Goal: Information Seeking & Learning: Learn about a topic

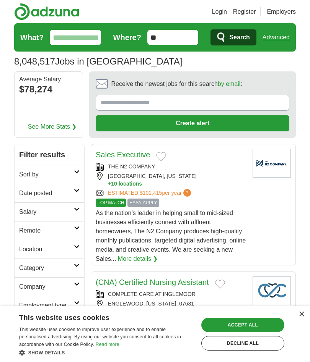
click at [180, 33] on input "**" at bounding box center [172, 37] width 51 height 15
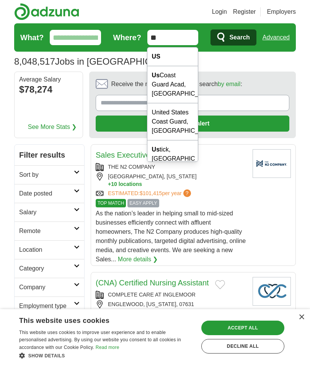
type input "*"
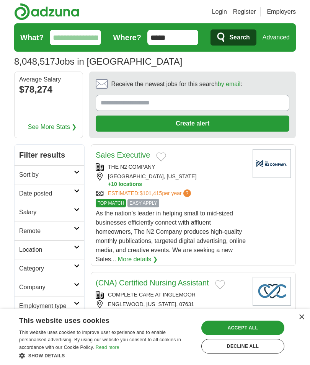
type input "*****"
click at [233, 37] on button "Search" at bounding box center [232, 37] width 45 height 16
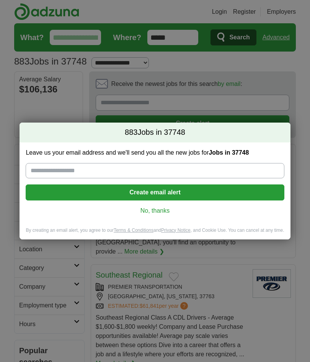
click at [218, 207] on link "No, thanks" at bounding box center [155, 211] width 246 height 8
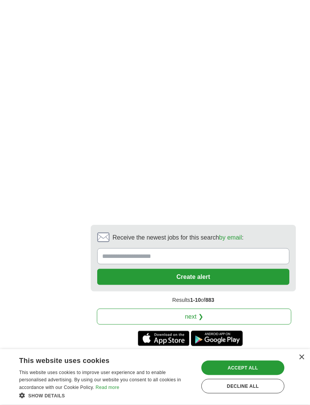
scroll to position [1612, 0]
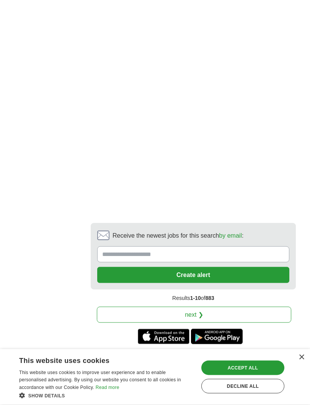
click at [236, 307] on link "next ❯" at bounding box center [194, 315] width 194 height 16
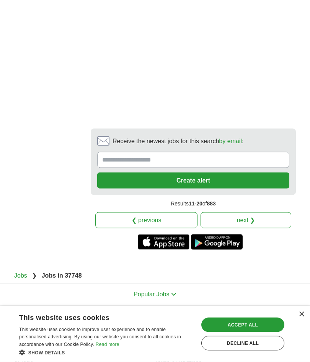
scroll to position [1558, 0]
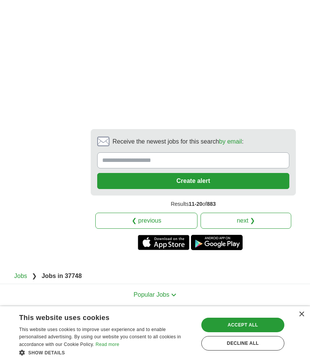
click at [251, 213] on link "next ❯" at bounding box center [245, 221] width 91 height 16
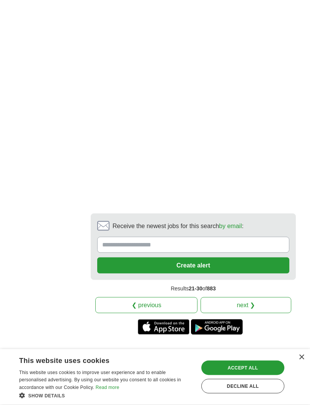
scroll to position [1612, 0]
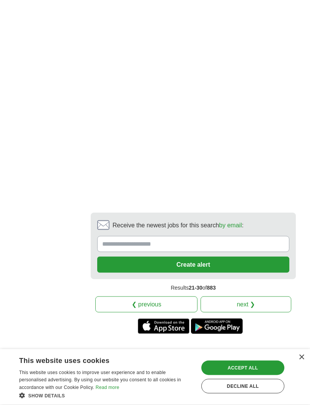
click at [228, 297] on link "next ❯" at bounding box center [245, 305] width 91 height 16
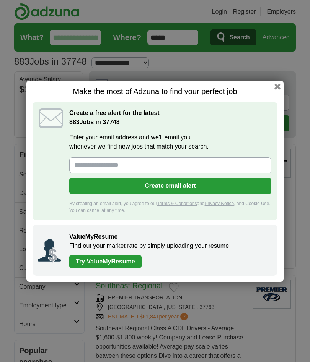
click at [283, 85] on div "Make the most of Adzuna to find your perfect job Create a free alert for the la…" at bounding box center [155, 181] width 310 height 362
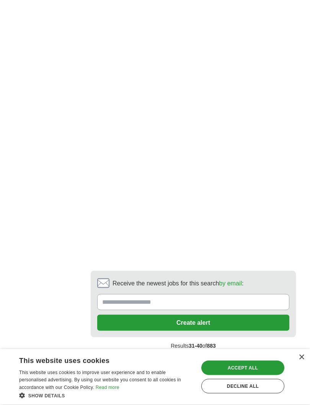
scroll to position [1567, 0]
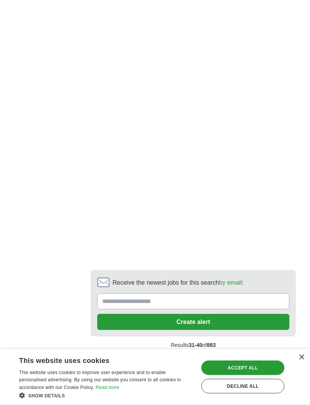
click at [244, 354] on link "next ❯" at bounding box center [245, 362] width 91 height 16
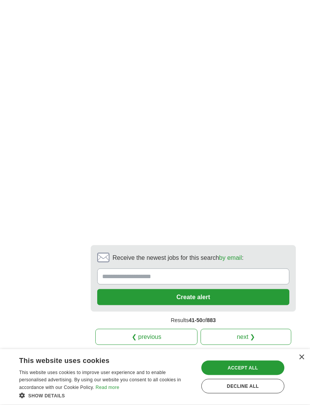
scroll to position [1470, 0]
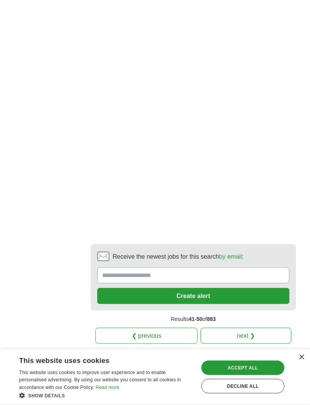
click at [232, 328] on link "next ❯" at bounding box center [245, 336] width 91 height 16
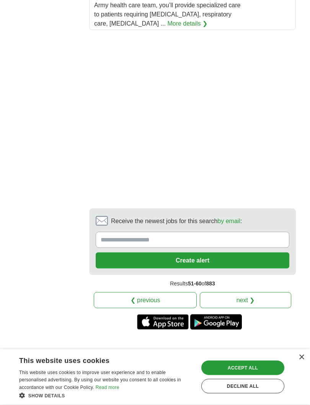
scroll to position [1480, 0]
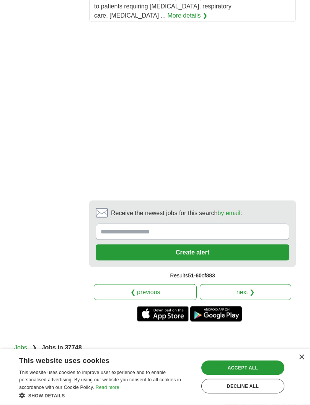
click at [244, 284] on link "next ❯" at bounding box center [244, 292] width 91 height 16
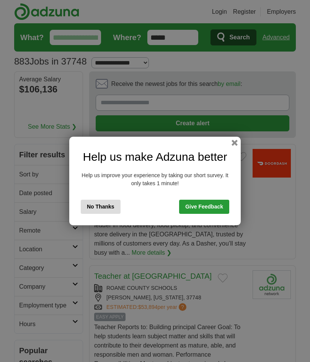
click at [232, 138] on div "Help us make Adzuna better Help us improve your experience by taking our short …" at bounding box center [154, 181] width 171 height 89
click at [237, 140] on button "button" at bounding box center [234, 143] width 6 height 6
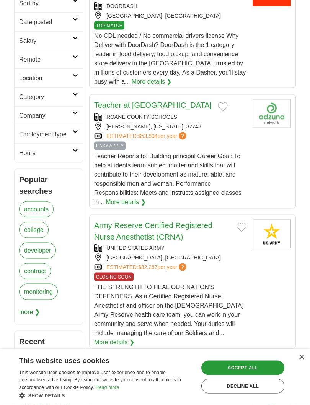
scroll to position [172, 0]
click at [126, 201] on link "More details ❯" at bounding box center [125, 201] width 40 height 9
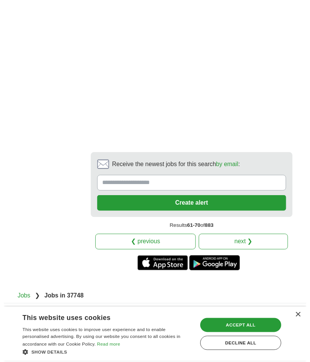
scroll to position [1541, 0]
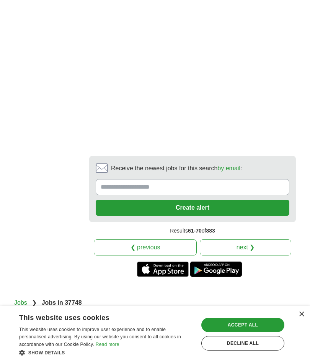
click at [242, 240] on link "next ❯" at bounding box center [244, 248] width 91 height 16
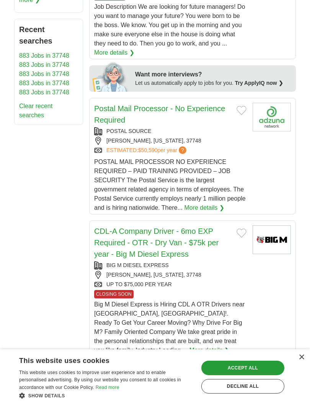
scroll to position [484, 0]
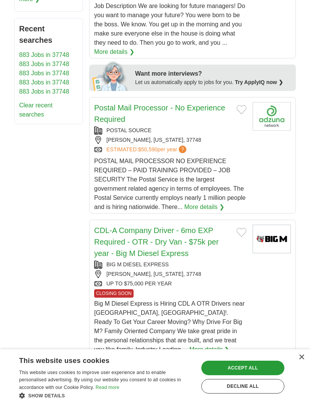
click at [208, 207] on link "More details ❯" at bounding box center [204, 207] width 40 height 9
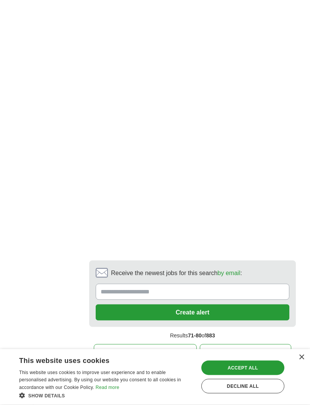
scroll to position [1555, 0]
click at [252, 344] on link "next ❯" at bounding box center [244, 352] width 91 height 16
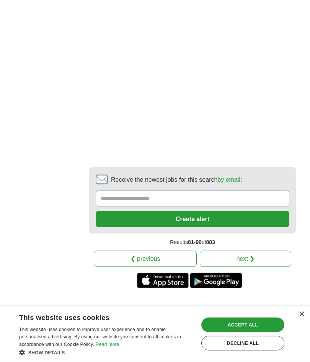
scroll to position [1643, 0]
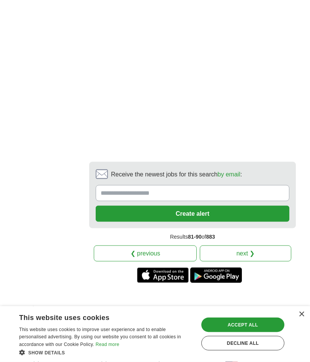
click at [280, 246] on link "next ❯" at bounding box center [244, 254] width 91 height 16
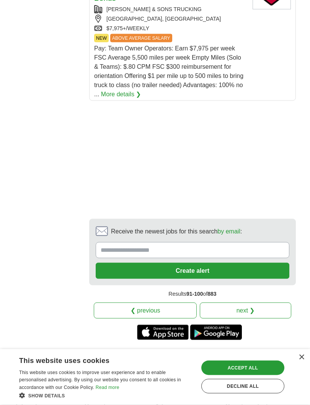
scroll to position [1356, 0]
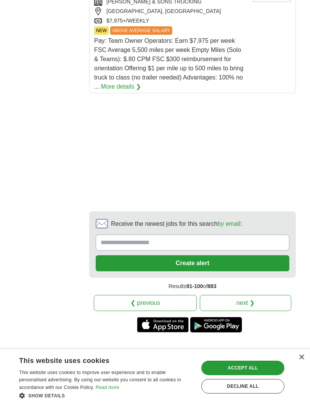
click at [264, 295] on link "next ❯" at bounding box center [244, 303] width 91 height 16
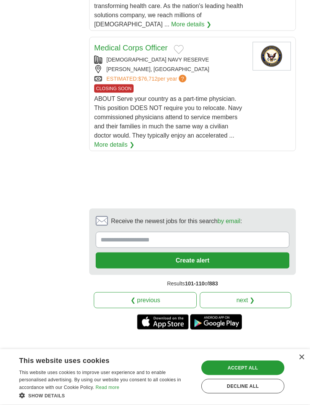
scroll to position [1284, 0]
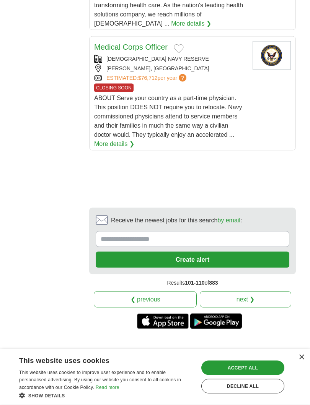
click at [264, 292] on link "next ❯" at bounding box center [244, 300] width 91 height 16
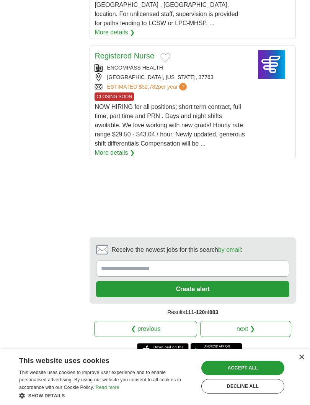
scroll to position [1335, 0]
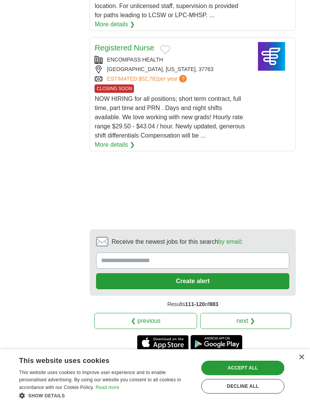
click at [268, 313] on link "next ❯" at bounding box center [245, 321] width 91 height 16
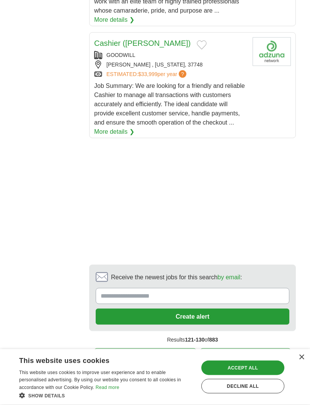
scroll to position [1321, 0]
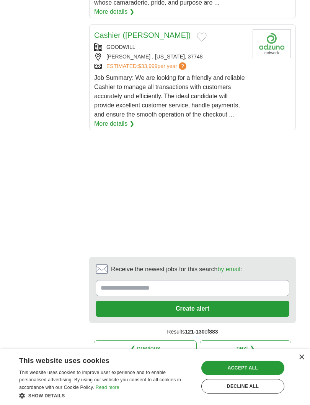
click at [259, 340] on link "next ❯" at bounding box center [244, 348] width 91 height 16
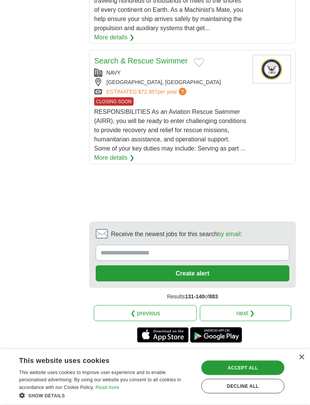
scroll to position [1230, 0]
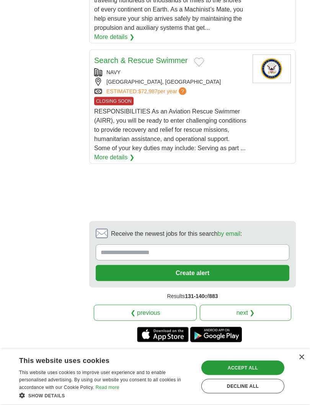
click at [257, 305] on link "next ❯" at bounding box center [244, 313] width 91 height 16
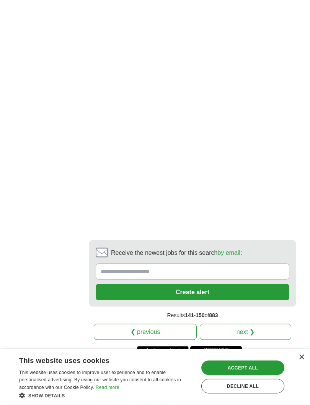
scroll to position [1506, 0]
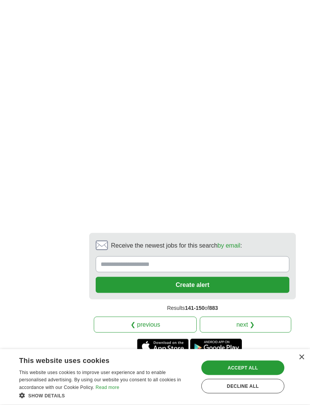
click at [257, 317] on link "next ❯" at bounding box center [244, 325] width 91 height 16
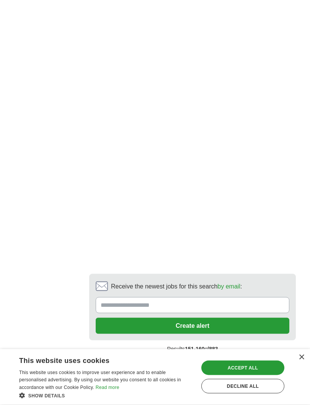
scroll to position [1504, 0]
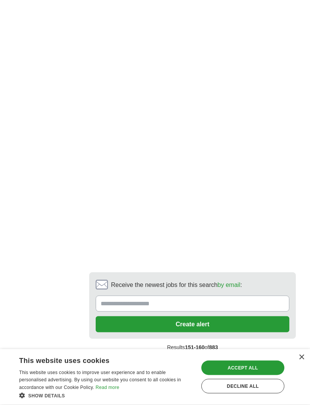
click at [259, 356] on link "next ❯" at bounding box center [244, 364] width 91 height 16
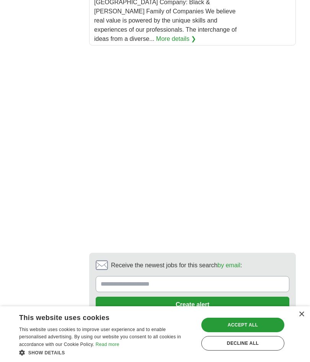
scroll to position [1493, 0]
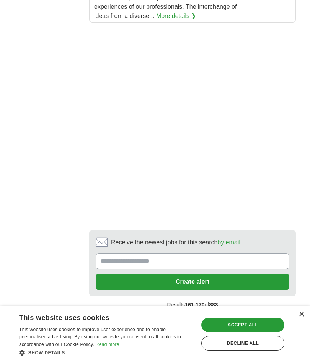
click at [267, 314] on link "next ❯" at bounding box center [244, 322] width 91 height 16
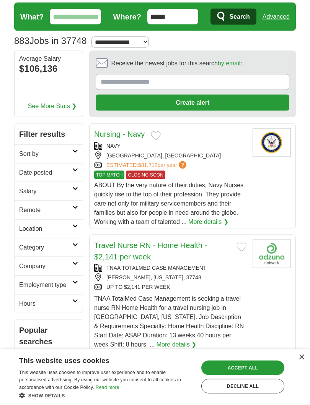
click at [37, 247] on h2 "Category" at bounding box center [45, 247] width 53 height 9
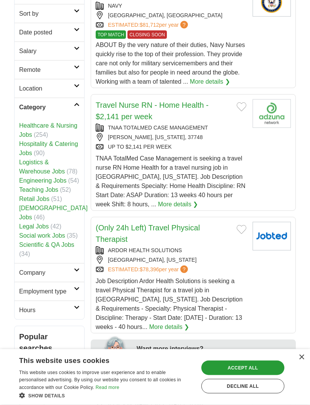
scroll to position [162, 0]
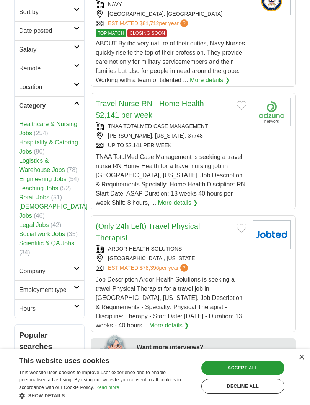
click at [37, 295] on link "Employment type" at bounding box center [50, 289] width 70 height 19
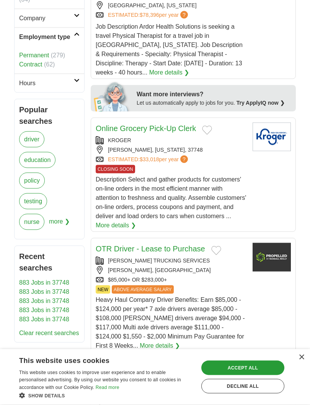
scroll to position [416, 0]
click at [59, 220] on span "more ❯" at bounding box center [59, 224] width 21 height 21
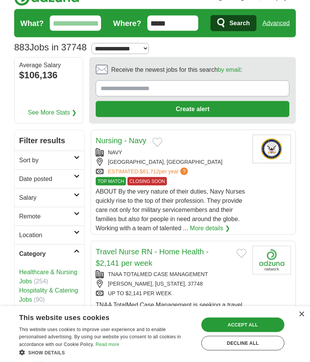
scroll to position [0, 0]
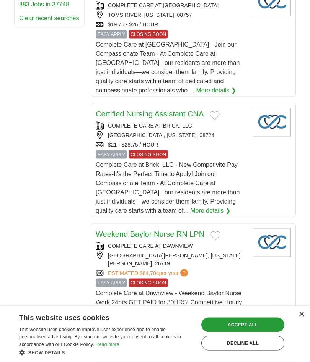
scroll to position [564, 0]
